Goal: Check status: Check status

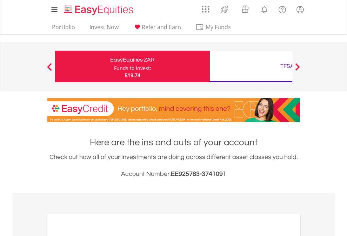
click at [114, 66] on div "Funds to invest:" at bounding box center [132, 68] width 37 height 7
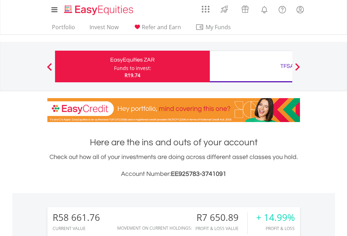
scroll to position [67, 110]
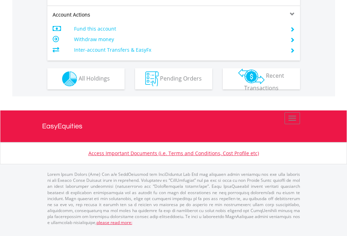
scroll to position [673, 0]
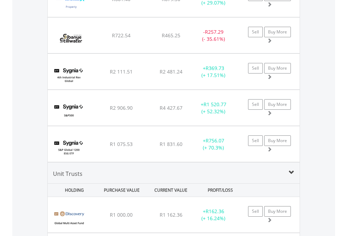
scroll to position [67, 110]
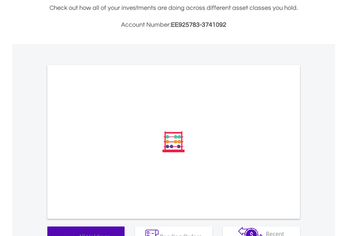
click at [79, 232] on span "All Holdings" at bounding box center [94, 236] width 31 height 8
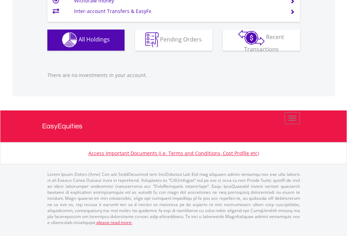
scroll to position [67, 110]
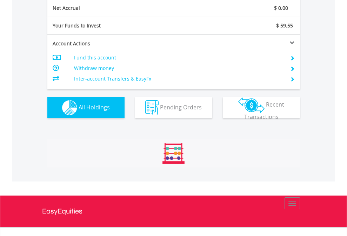
scroll to position [795, 0]
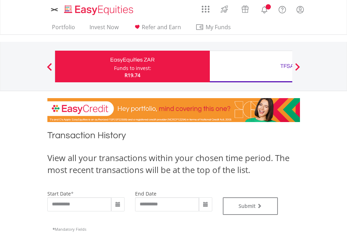
type input "**********"
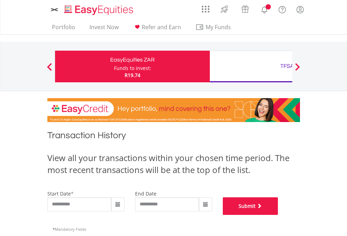
click at [278, 215] on button "Submit" at bounding box center [250, 206] width 55 height 18
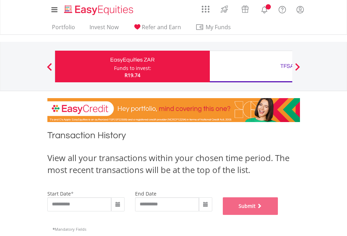
scroll to position [285, 0]
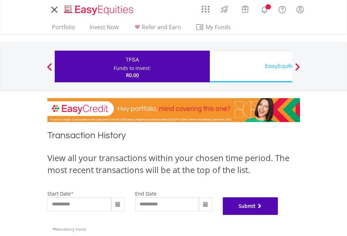
click at [278, 215] on button "Submit" at bounding box center [250, 206] width 55 height 18
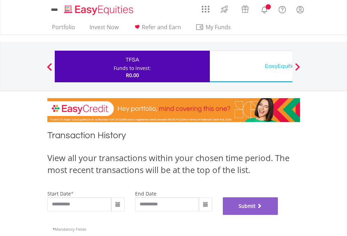
scroll to position [285, 0]
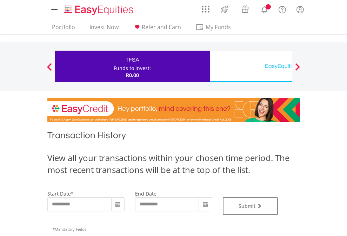
click at [251, 66] on div "EasyEquities USD" at bounding box center [287, 66] width 146 height 10
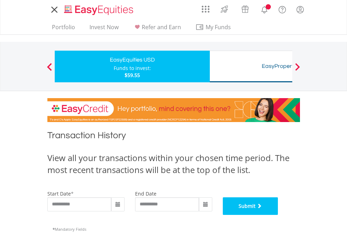
click at [278, 215] on button "Submit" at bounding box center [250, 206] width 55 height 18
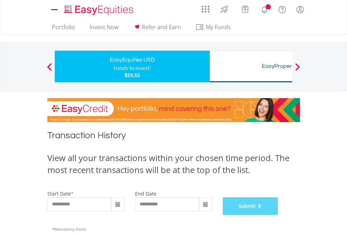
scroll to position [285, 0]
